Goal: Obtain resource: Download file/media

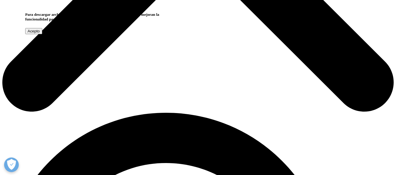
scroll to position [322, 0]
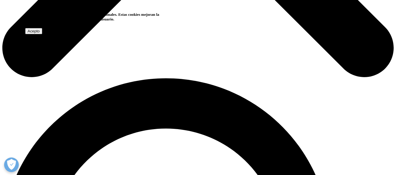
click at [42, 34] on input "Acepto" at bounding box center [33, 31] width 17 height 6
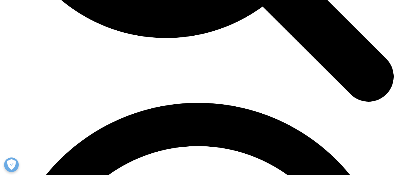
scroll to position [703, 0]
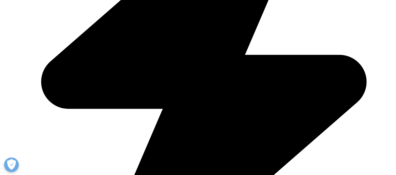
scroll to position [372, 345]
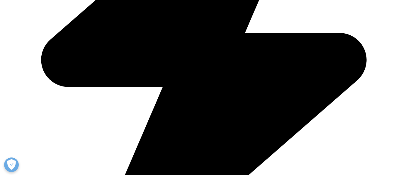
type input "Juana Maria"
type input "Godoy Rico"
type input "juana.godoyrico@gmail.com"
select select "Spain"
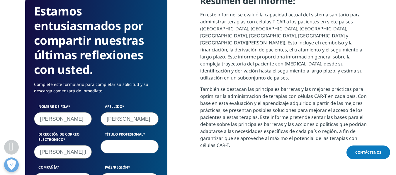
scroll to position [316, 0]
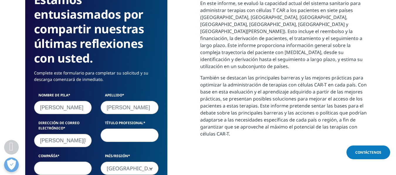
drag, startPoint x: 77, startPoint y: 141, endPoint x: 81, endPoint y: 141, distance: 3.8
click at [78, 141] on input "juana.godoyrico@gmail.com" at bounding box center [63, 140] width 58 height 13
click at [75, 140] on input "juana.godoy@gmail.com" at bounding box center [63, 140] width 58 height 13
click at [88, 144] on input "juana.godoy@levincc.com" at bounding box center [63, 140] width 58 height 13
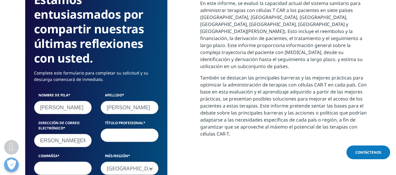
type input "juana.godoy@levincc.com"
click at [117, 138] on input "Título profesional" at bounding box center [129, 135] width 58 height 13
click at [77, 144] on input "juana.godoy@levincc.com" at bounding box center [63, 140] width 58 height 13
click at [69, 167] on input "Compañía" at bounding box center [63, 168] width 58 height 13
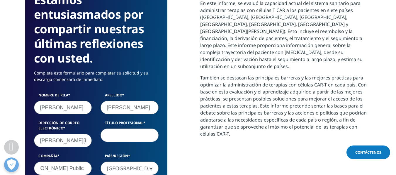
type input "Levin Public Health Affairs"
click at [112, 132] on input "Título profesional" at bounding box center [129, 135] width 58 height 13
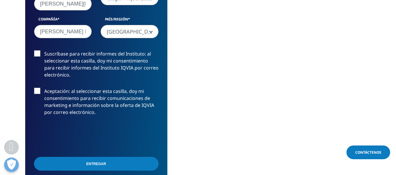
scroll to position [463, 0]
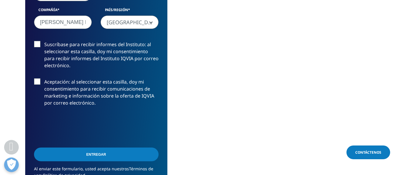
type input "Strategic Project Lead"
click at [36, 43] on label "Suscríbase para recibir informes del Instituto: al seleccionar esta casilla, do…" at bounding box center [96, 56] width 124 height 31
click at [44, 41] on input "Suscríbase para recibir informes del Instituto: al seleccionar esta casilla, do…" at bounding box center [44, 41] width 0 height 0
click at [35, 83] on label "Aceptación: al seleccionar esta casilla, doy mi consentimiento para recibir com…" at bounding box center [96, 93] width 124 height 31
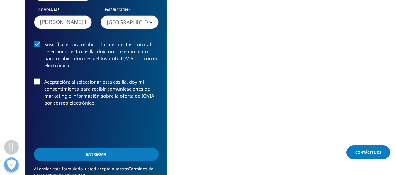
click at [44, 78] on input "Aceptación: al seleccionar esta casilla, doy mi consentimiento para recibir com…" at bounding box center [44, 78] width 0 height 0
click at [38, 44] on label "Suscríbase para recibir informes del Instituto: al seleccionar esta casilla, do…" at bounding box center [96, 56] width 124 height 31
click at [44, 41] on input "Suscríbase para recibir informes del Instituto: al seleccionar esta casilla, do…" at bounding box center [44, 41] width 0 height 0
click at [35, 81] on label "Aceptación: al seleccionar esta casilla, doy mi consentimiento para recibir com…" at bounding box center [96, 93] width 124 height 31
click at [44, 78] on input "Aceptación: al seleccionar esta casilla, doy mi consentimiento para recibir com…" at bounding box center [44, 78] width 0 height 0
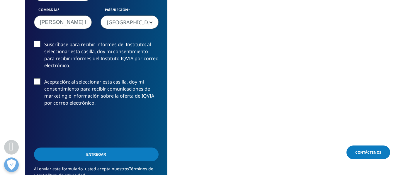
drag, startPoint x: 35, startPoint y: 43, endPoint x: 43, endPoint y: 50, distance: 9.9
click at [36, 43] on label "Suscríbase para recibir informes del Instituto: al seleccionar esta casilla, do…" at bounding box center [96, 56] width 124 height 31
click at [44, 41] on input "Suscríbase para recibir informes del Instituto: al seleccionar esta casilla, do…" at bounding box center [44, 41] width 0 height 0
click at [96, 156] on input "Entregar" at bounding box center [96, 155] width 124 height 14
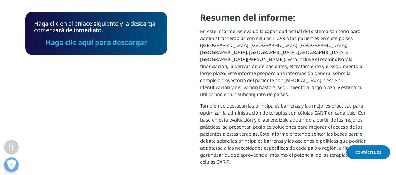
scroll to position [279, 0]
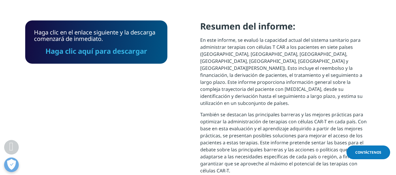
click at [127, 50] on font "Haga clic aquí para descargar" at bounding box center [96, 51] width 102 height 10
